Goal: Ask a question: Seek information or help from site administrators or community

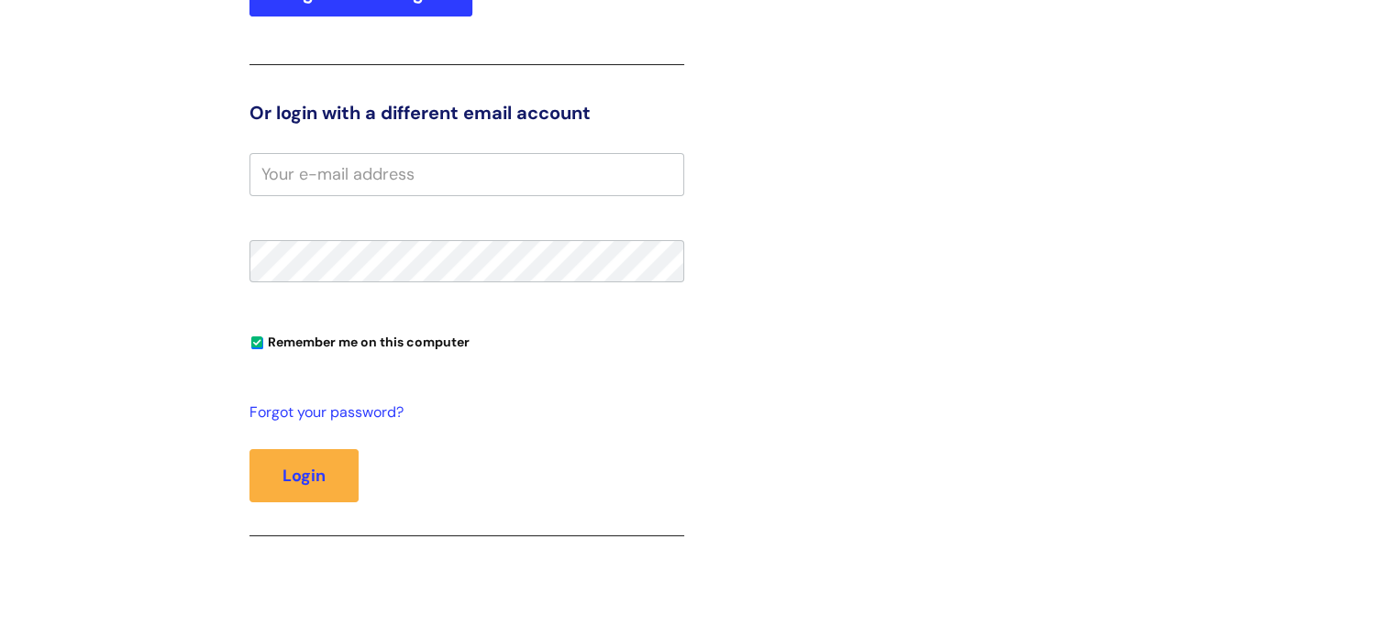
scroll to position [30, 0]
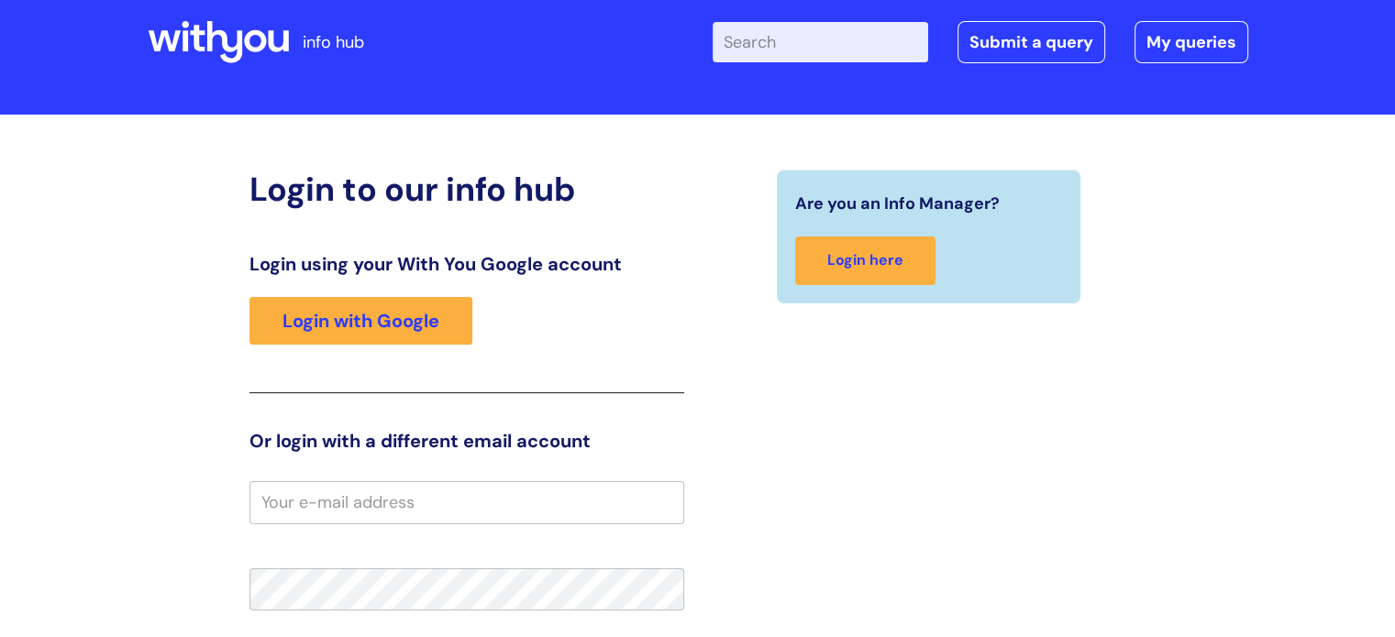
click at [844, 37] on input "Enter your search term here..." at bounding box center [819, 42] width 215 height 40
type input "loan"
click at [1038, 45] on link "Submit a query" at bounding box center [1031, 42] width 148 height 42
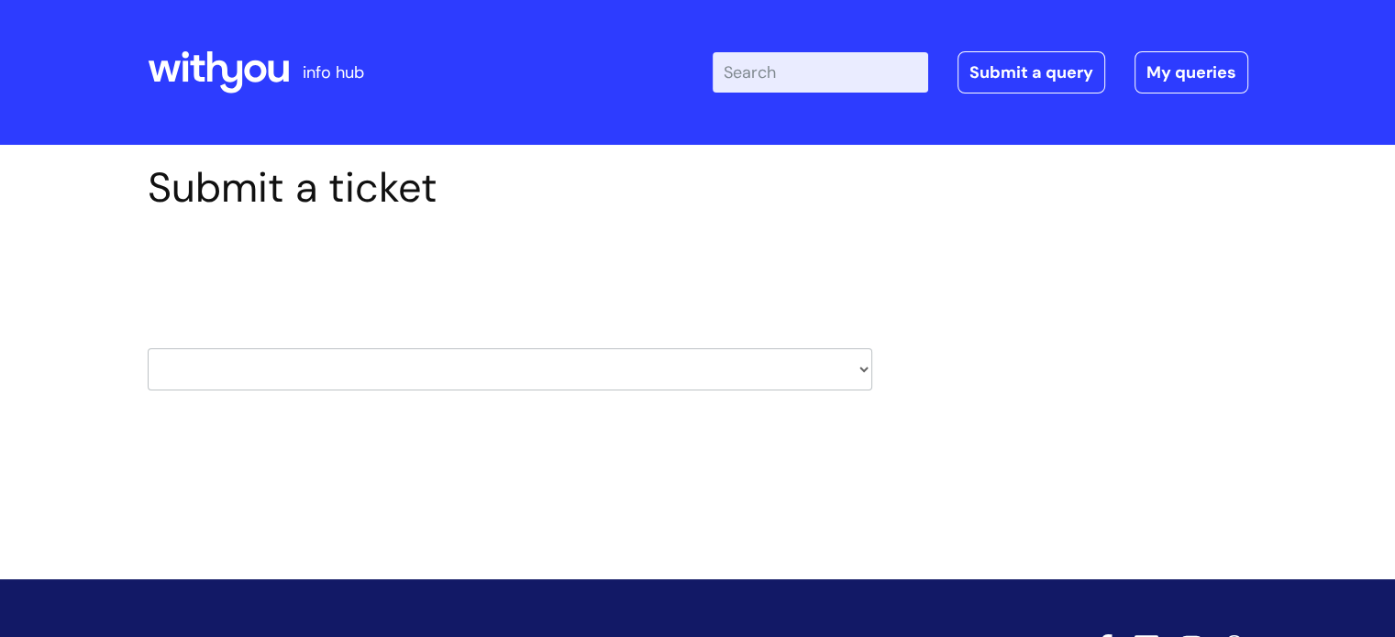
click at [858, 366] on select "HR / People IT and Support Clinical Drug Alerts Finance Accounts Data Support T…" at bounding box center [510, 369] width 724 height 42
select select "payroll"
click at [148, 348] on select "HR / People IT and Support Clinical Drug Alerts Finance Accounts Data Support T…" at bounding box center [510, 369] width 724 height 42
